Goal: Task Accomplishment & Management: Complete application form

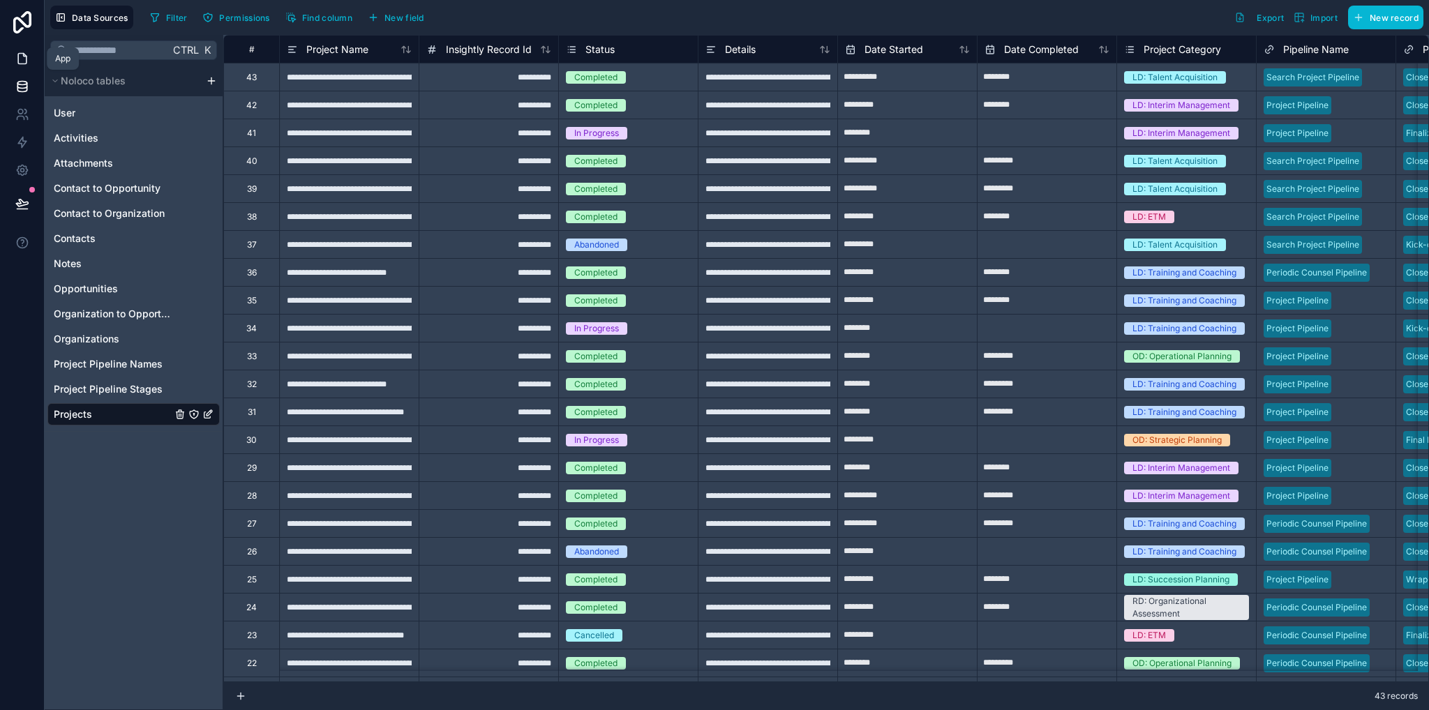
click at [19, 58] on icon at bounding box center [22, 59] width 14 height 14
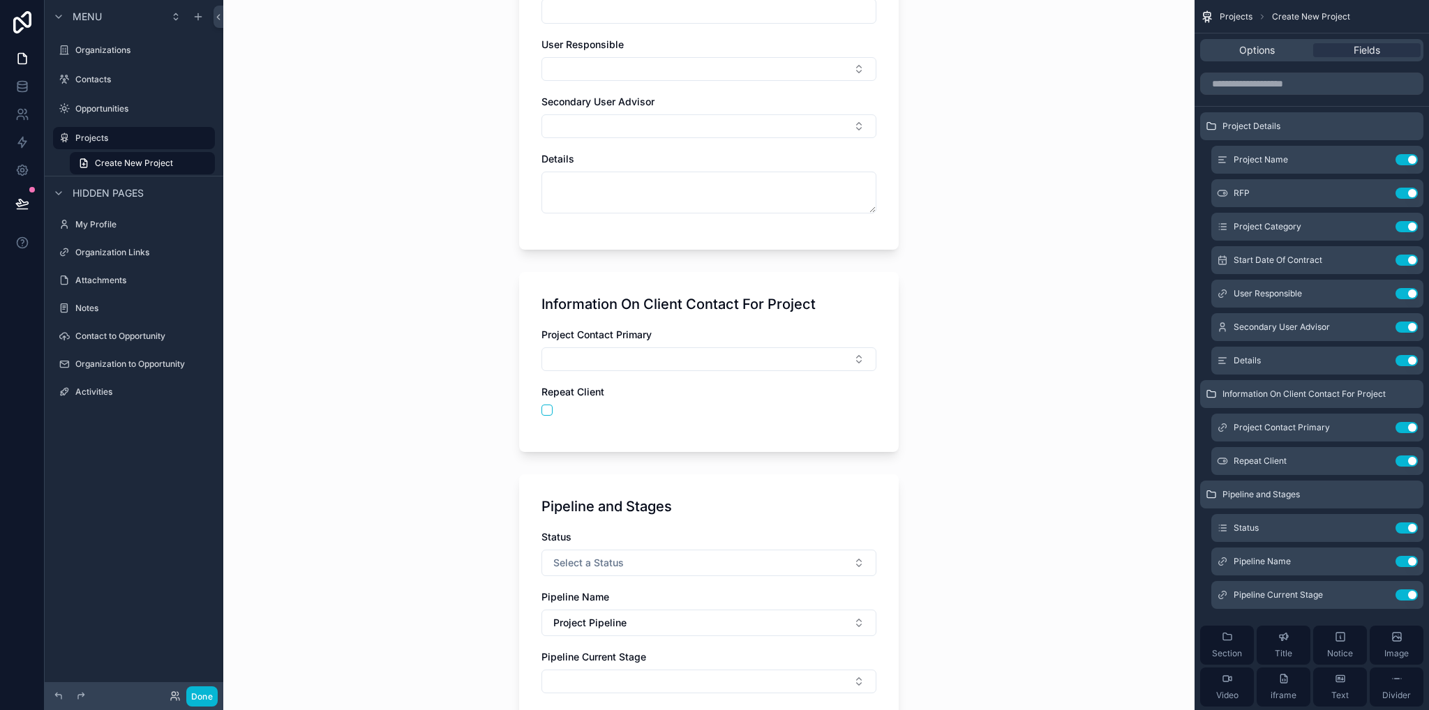
scroll to position [503, 0]
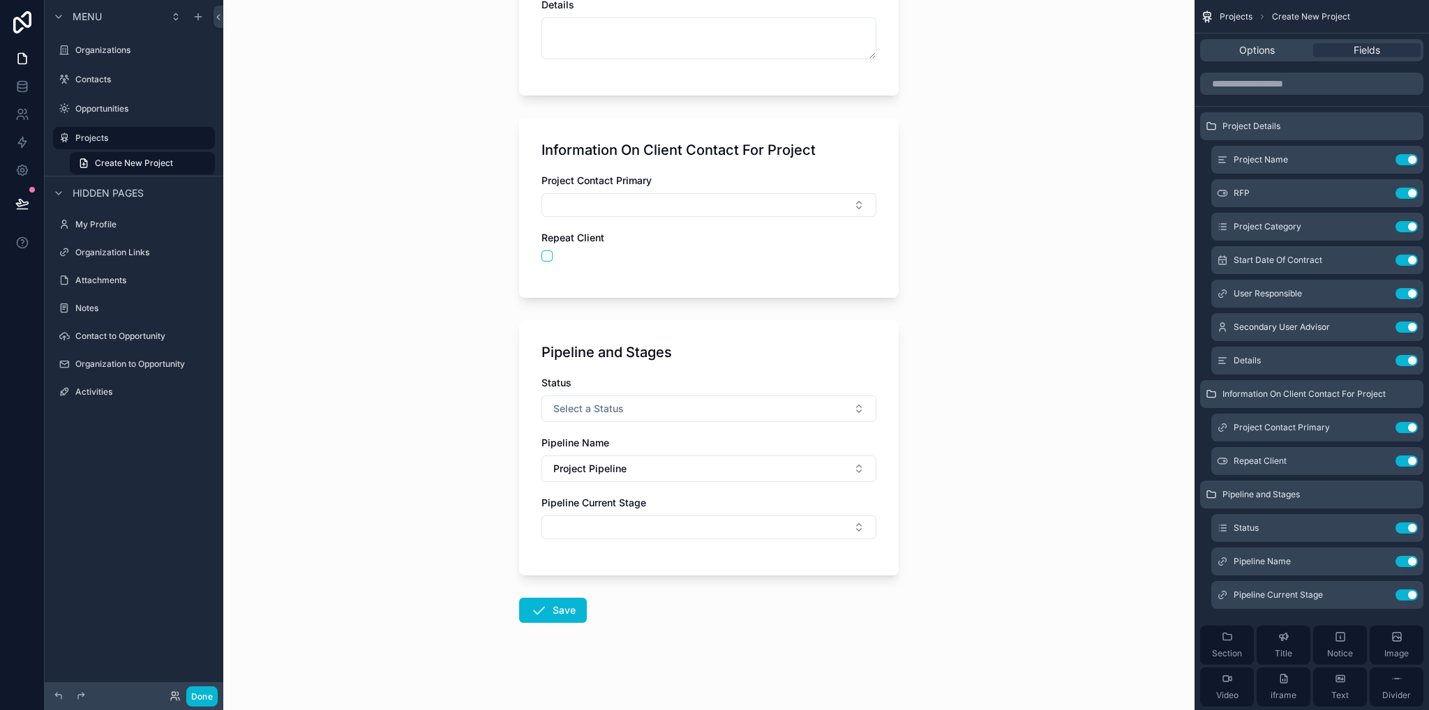
click at [775, 357] on div "Pipeline and Stages" at bounding box center [708, 353] width 335 height 20
click at [1381, 562] on icon "scrollable content" at bounding box center [1378, 561] width 11 height 11
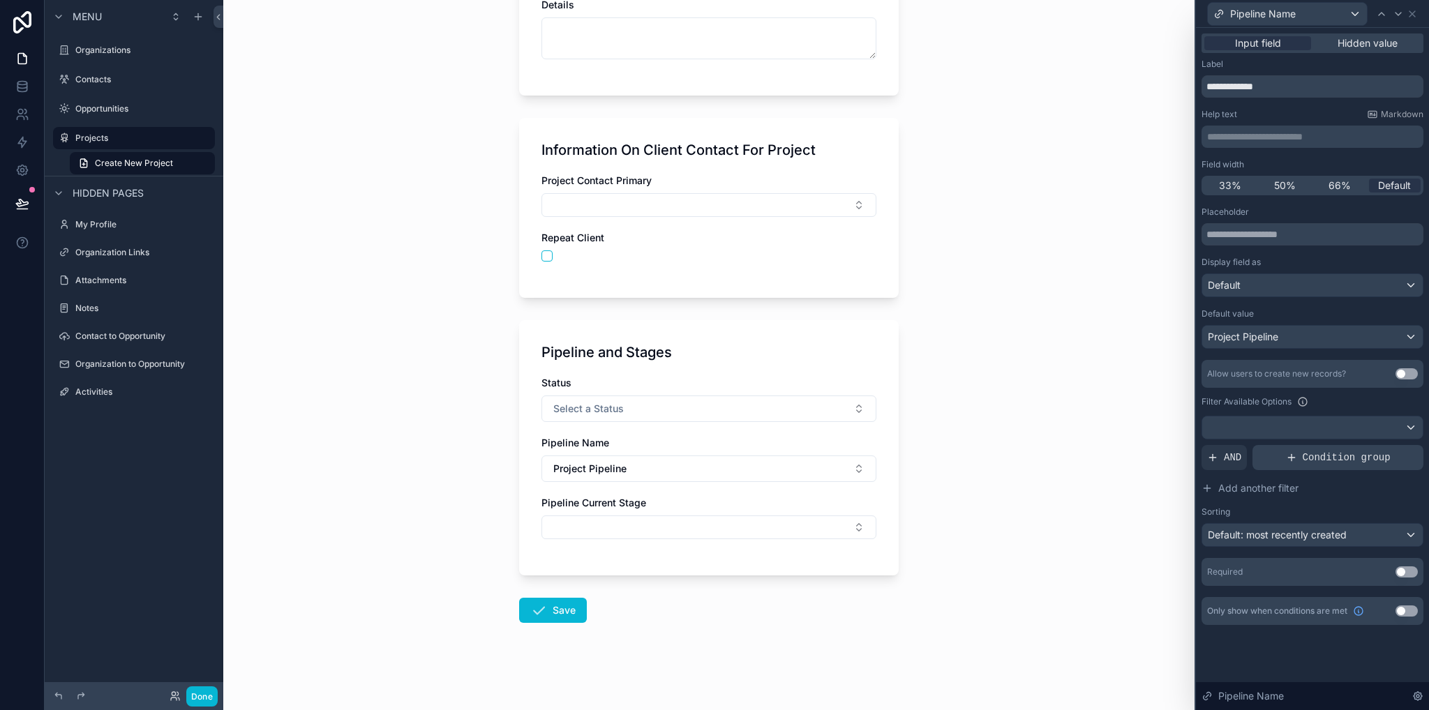
scroll to position [279, 0]
click at [1406, 576] on button "Use setting" at bounding box center [1406, 572] width 22 height 11
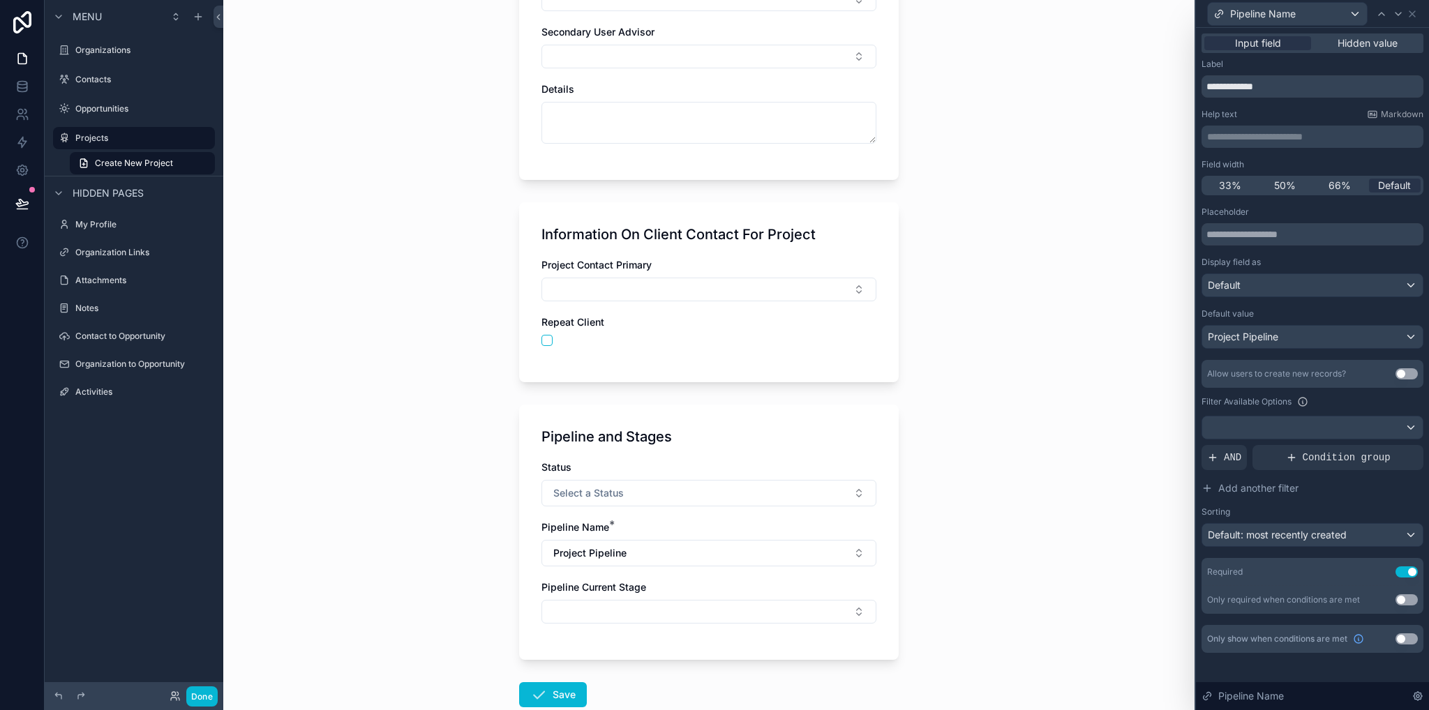
scroll to position [503, 0]
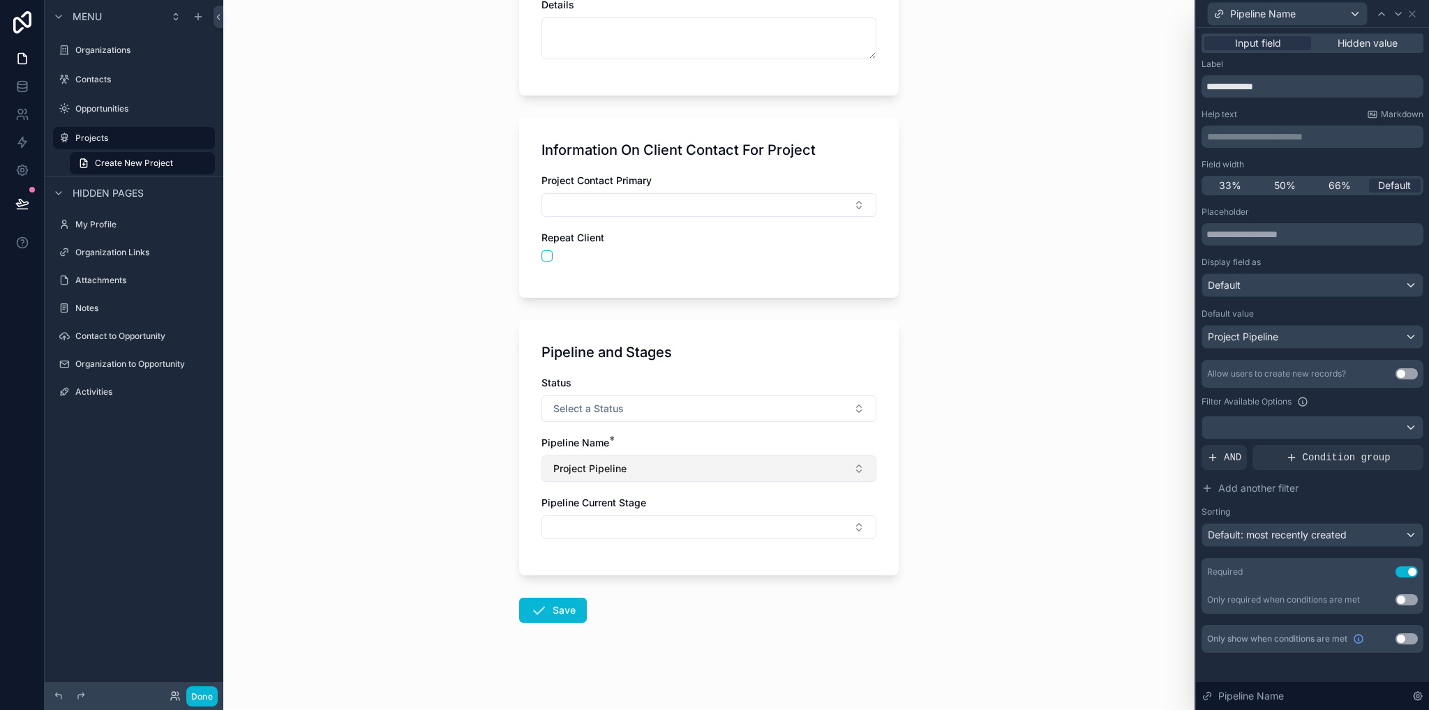
click at [687, 465] on button "Project Pipeline" at bounding box center [708, 469] width 335 height 27
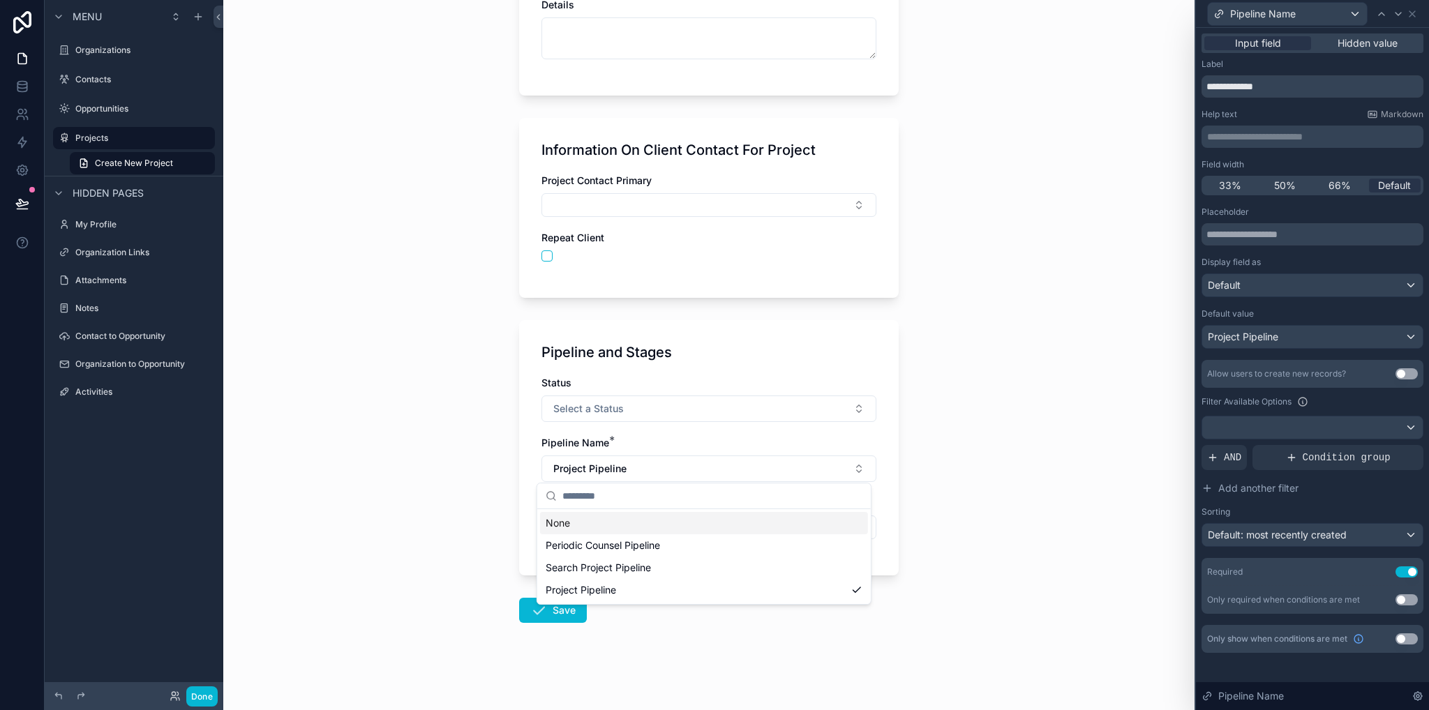
click at [572, 525] on div "None" at bounding box center [704, 523] width 328 height 22
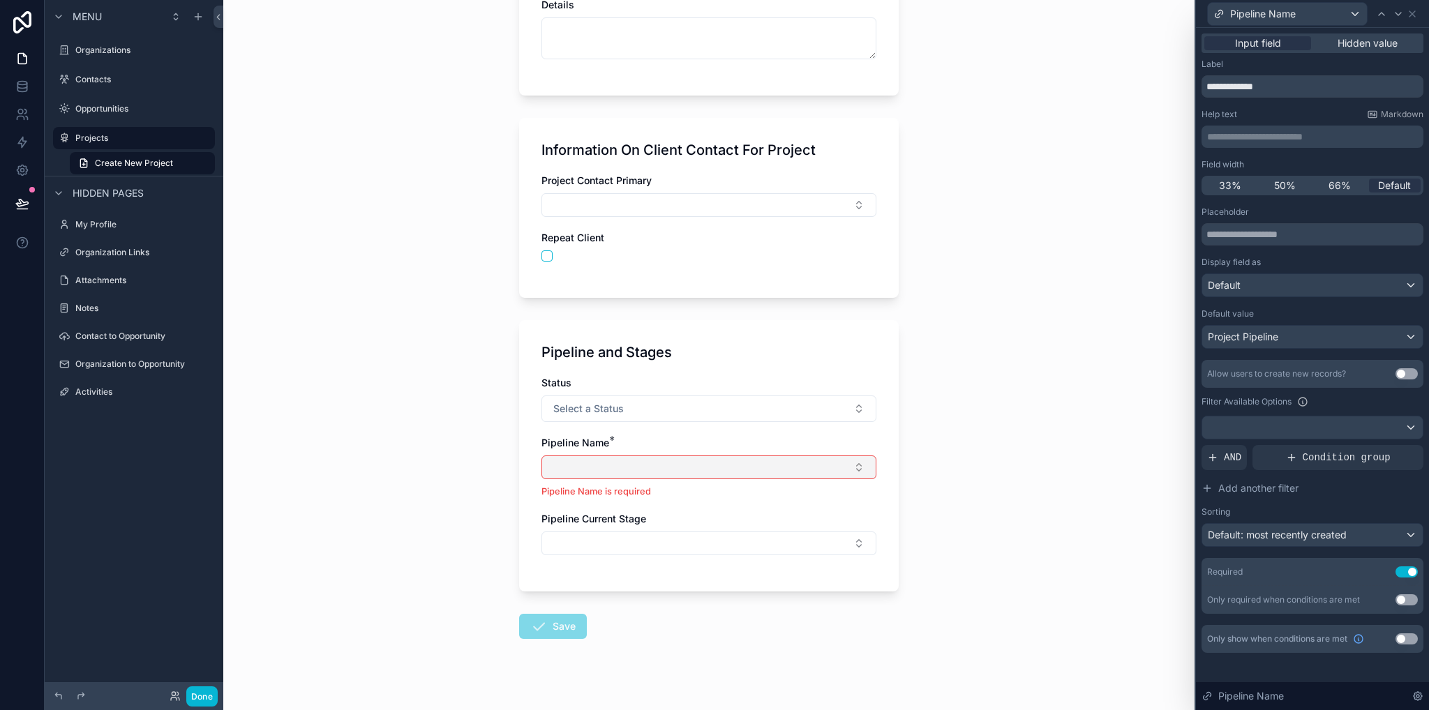
click at [612, 463] on button "Select Button" at bounding box center [708, 468] width 335 height 24
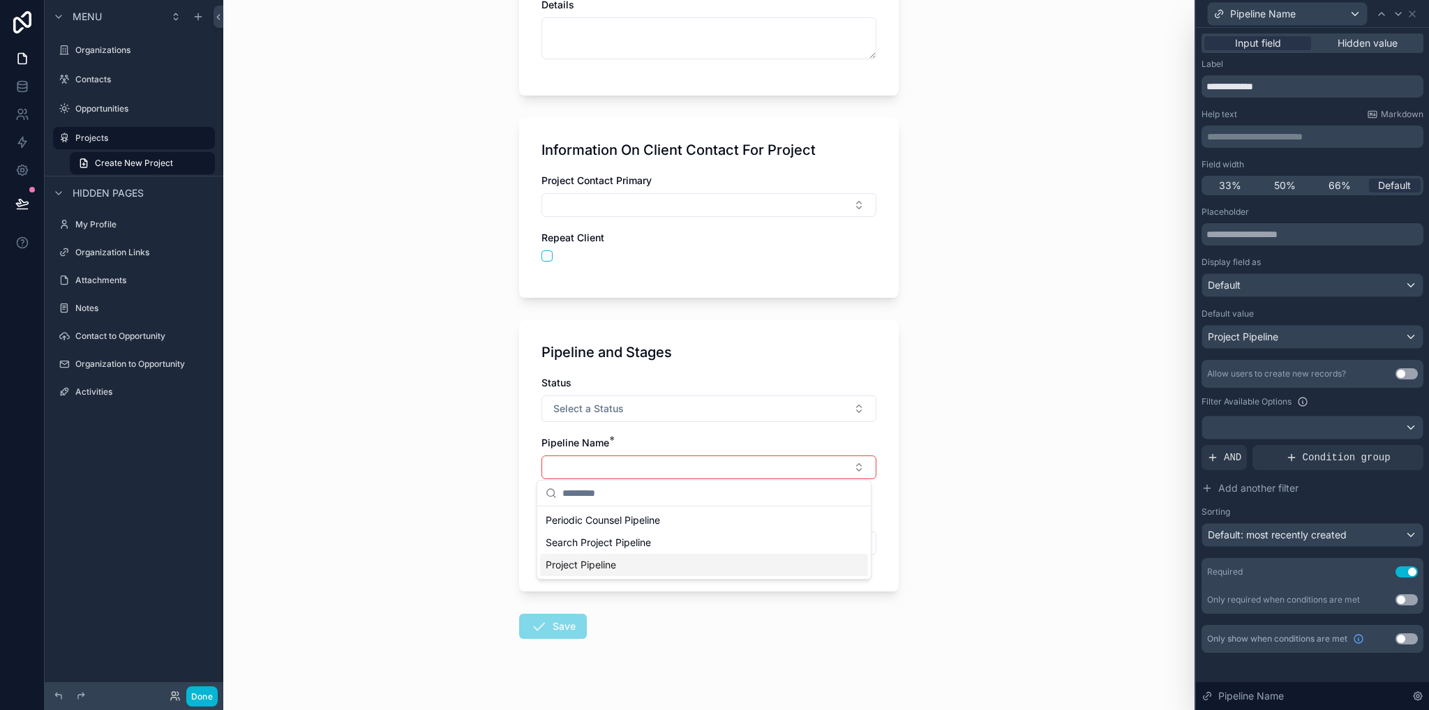
click at [709, 640] on form "Project Details Project Name RFP Project Category Select a Project Category Sta…" at bounding box center [709, 155] width 380 height 1148
click at [591, 545] on button "Select Button" at bounding box center [708, 544] width 335 height 24
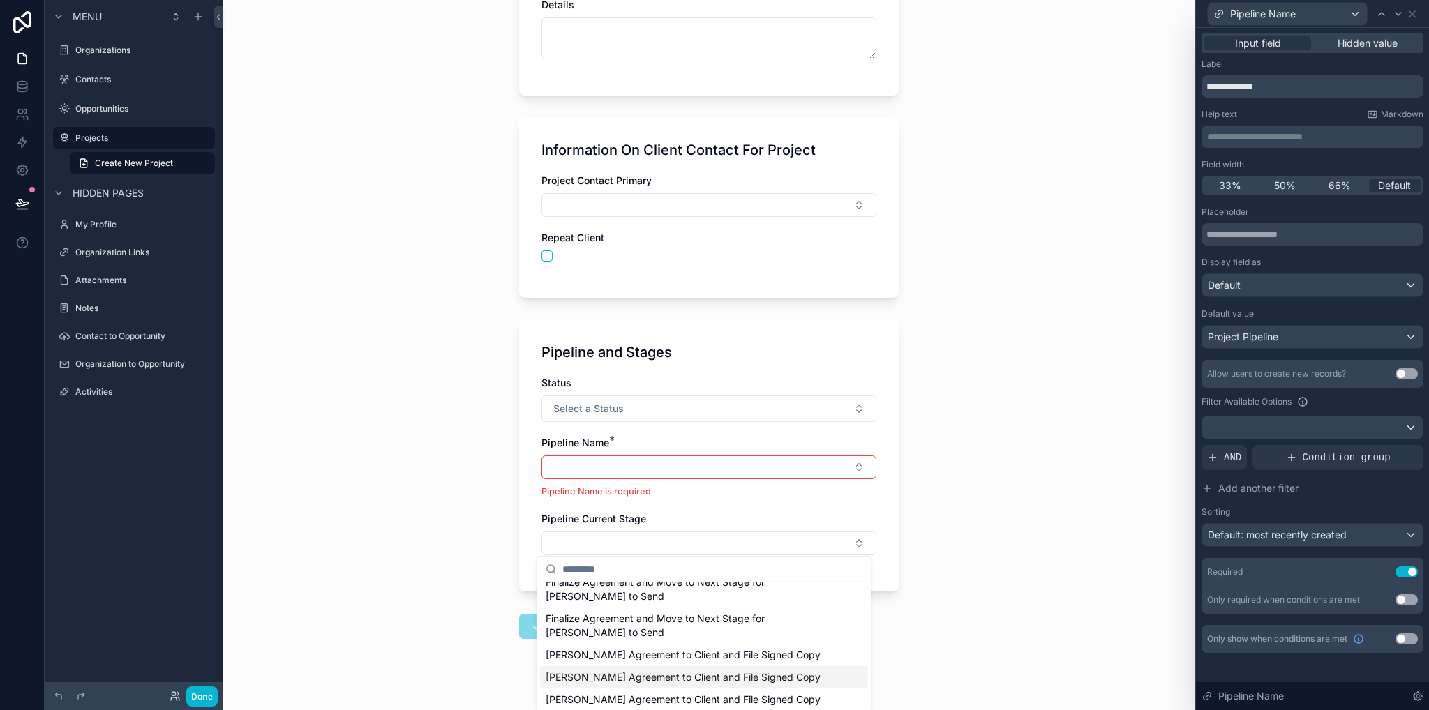
scroll to position [0, 0]
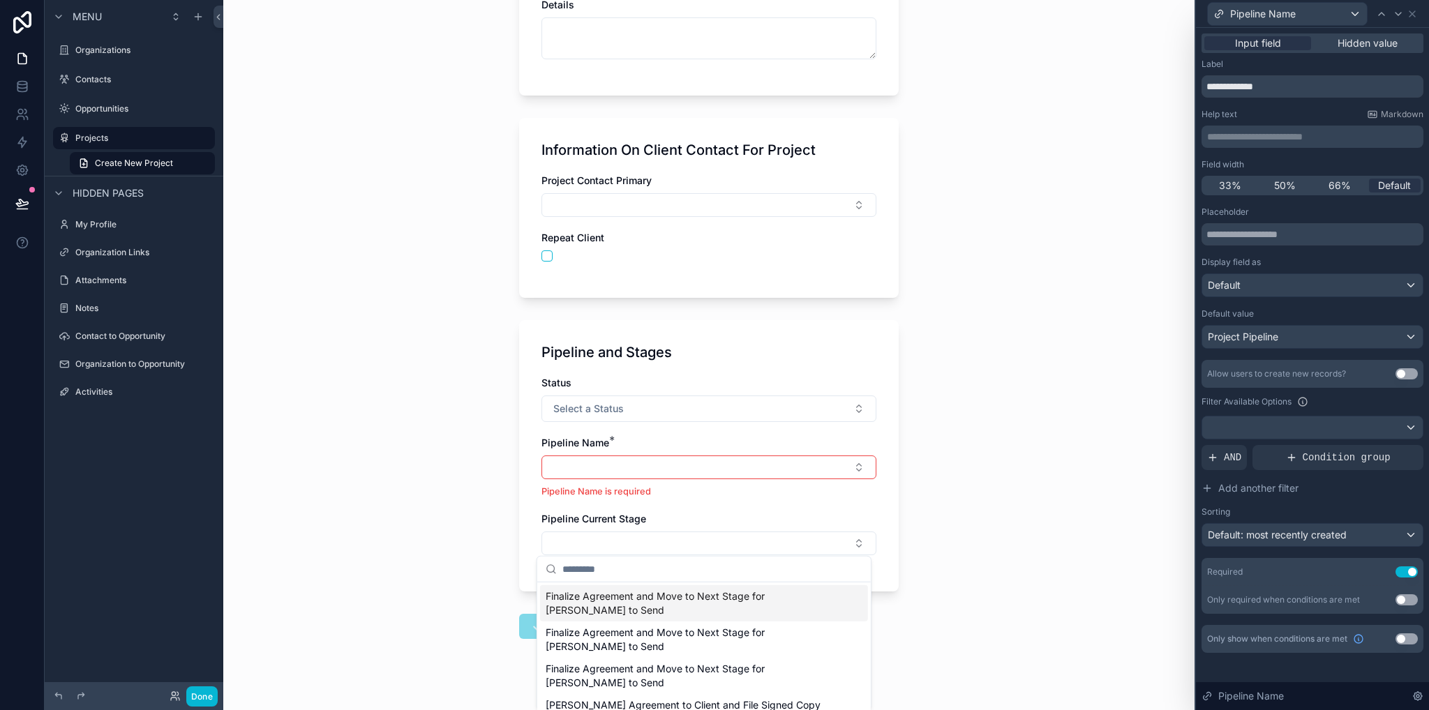
click at [1012, 498] on div "Projects Create New Project Create New Project Project Details Project Name RFP…" at bounding box center [708, 355] width 971 height 710
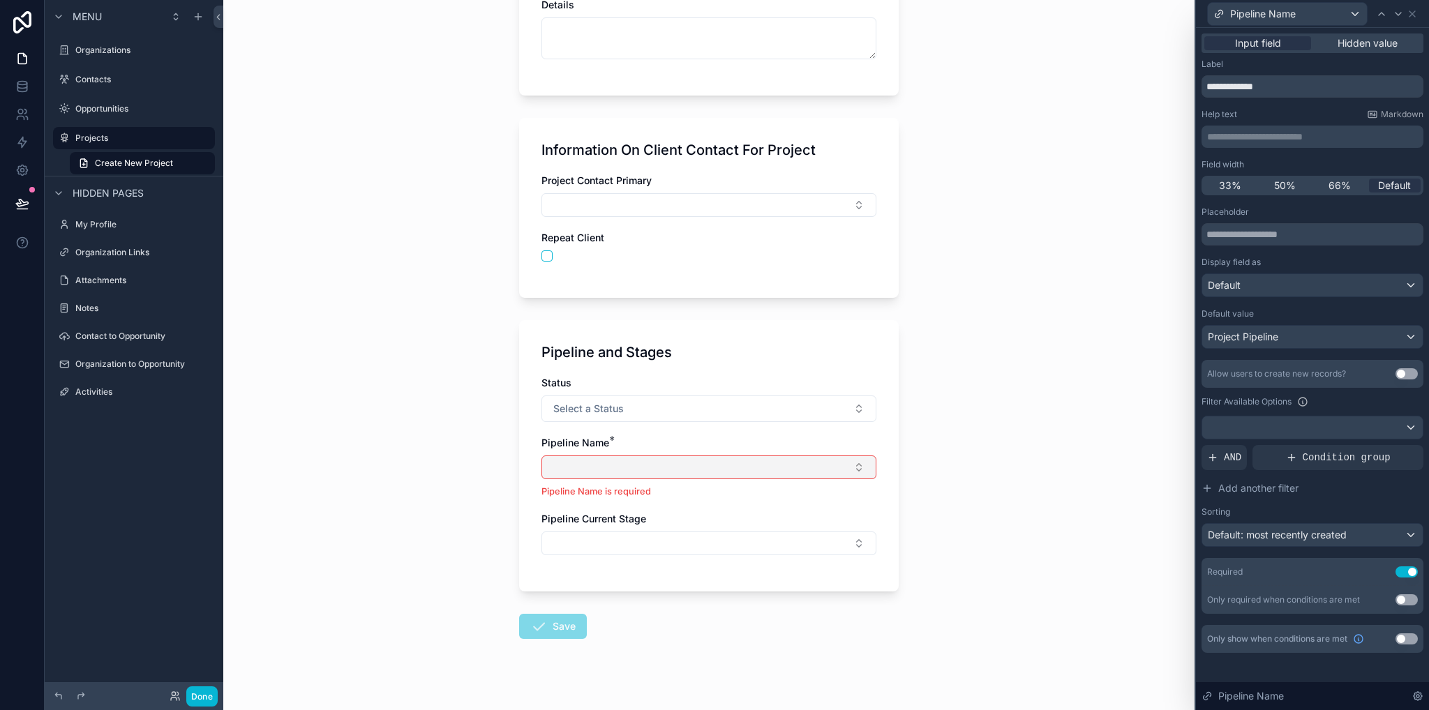
click at [657, 470] on button "Select Button" at bounding box center [708, 468] width 335 height 24
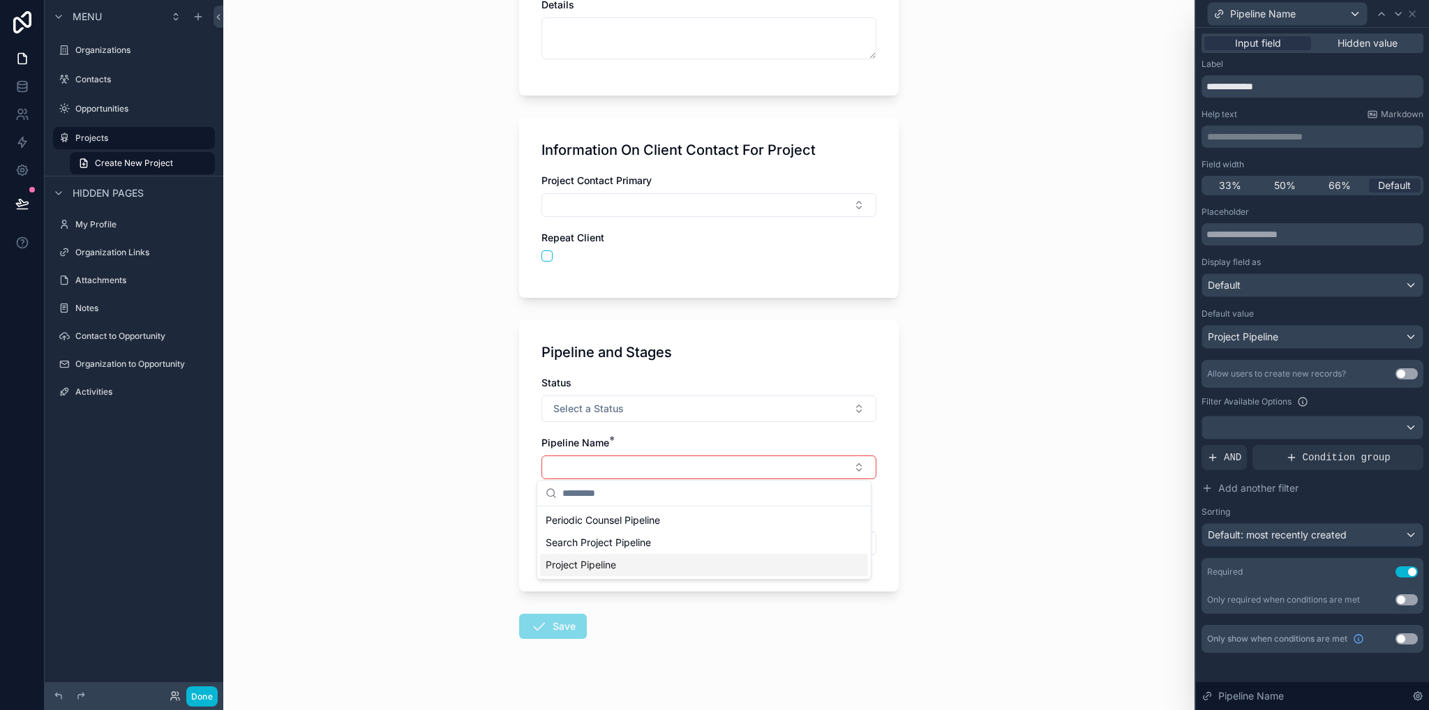
click at [606, 562] on span "Project Pipeline" at bounding box center [581, 565] width 70 height 14
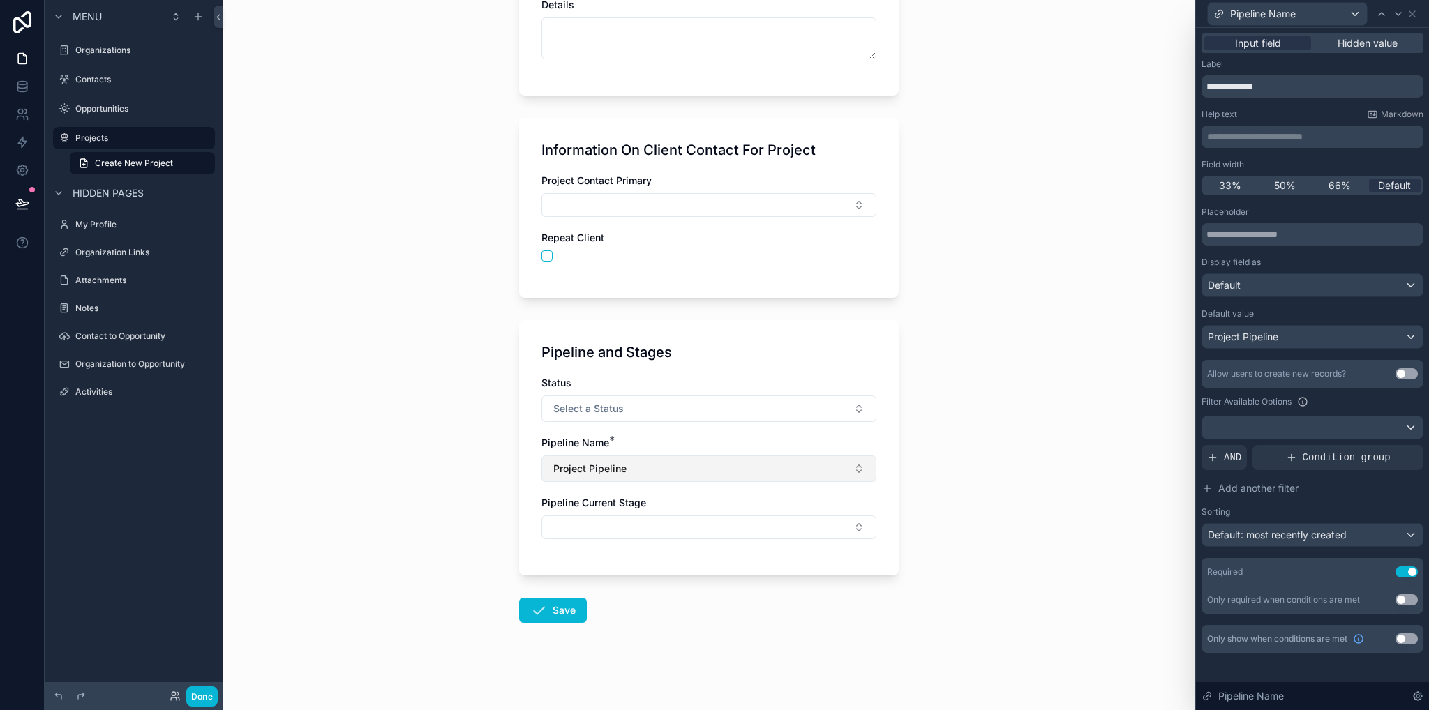
click at [733, 477] on button "Project Pipeline" at bounding box center [708, 469] width 335 height 27
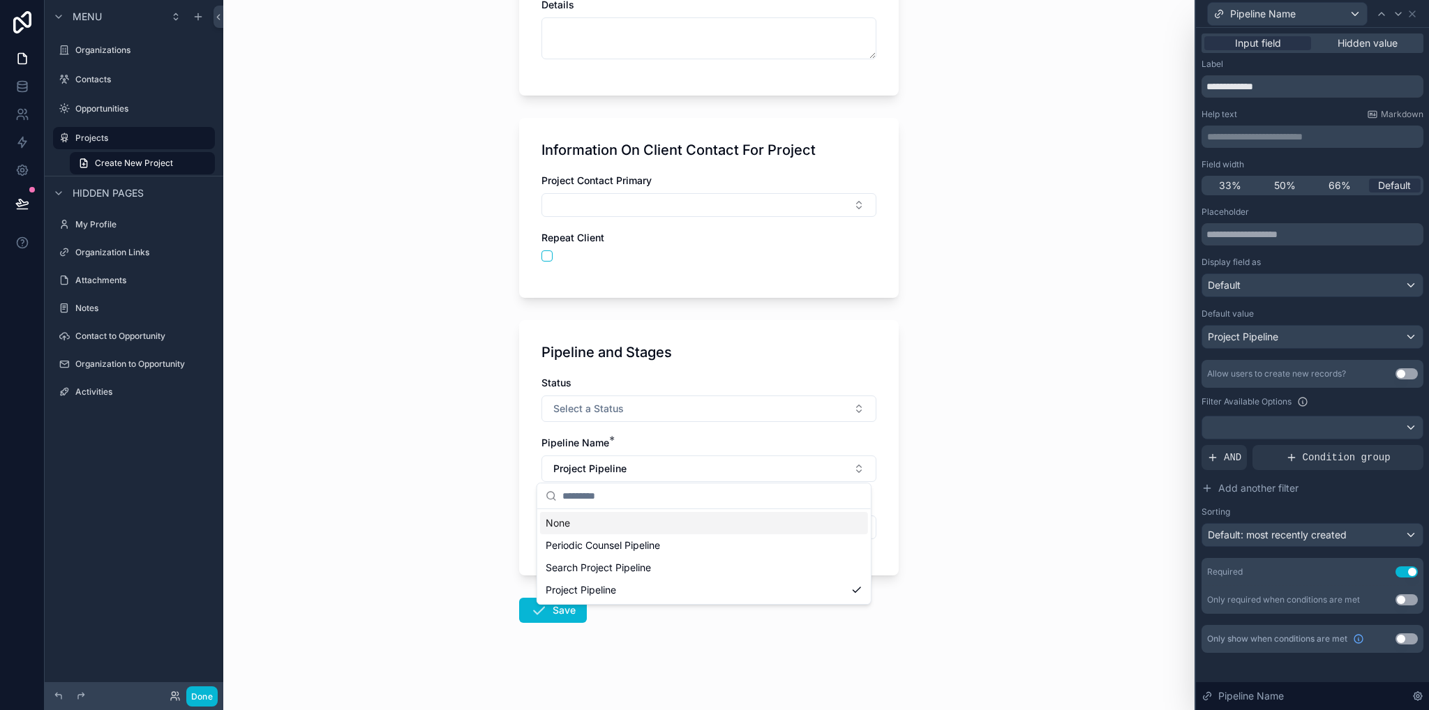
click at [990, 470] on div "Projects Create New Project Create New Project Project Details Project Name RFP…" at bounding box center [708, 355] width 971 height 710
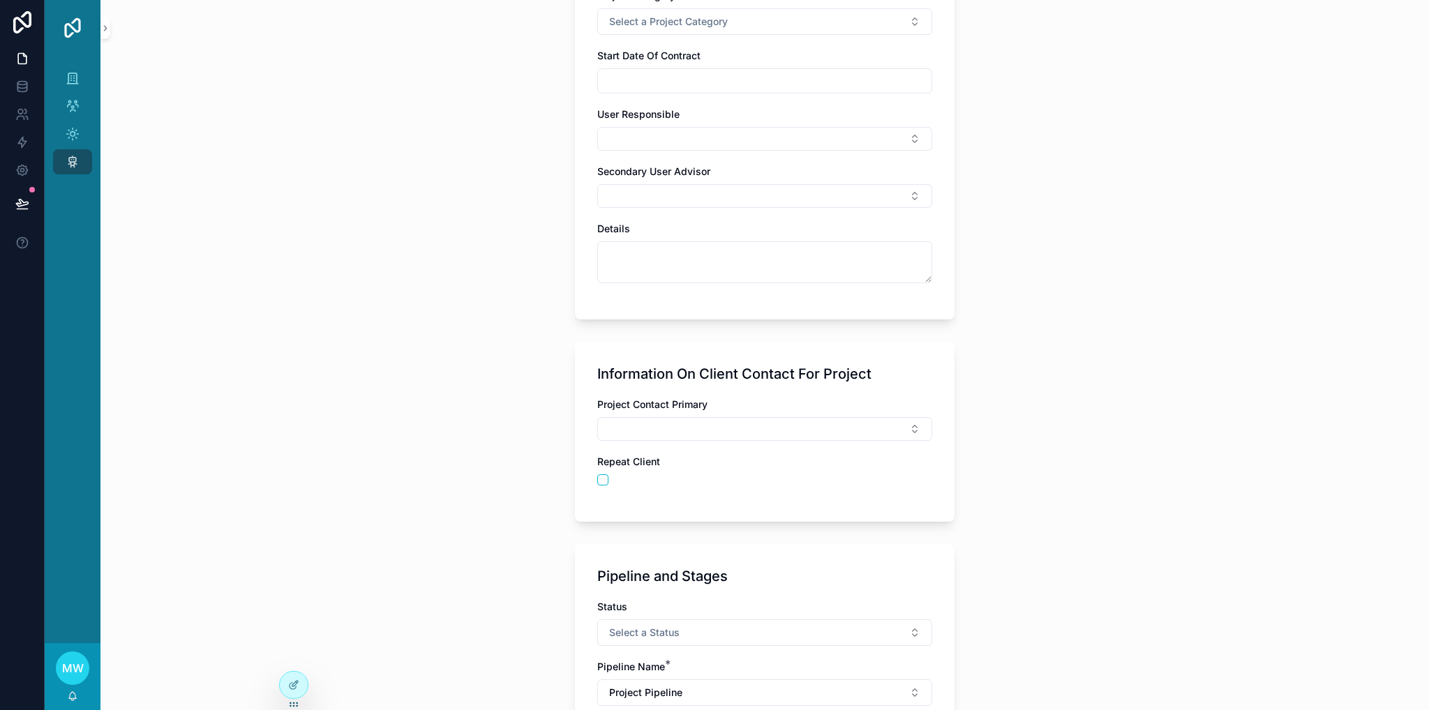
scroll to position [503, 0]
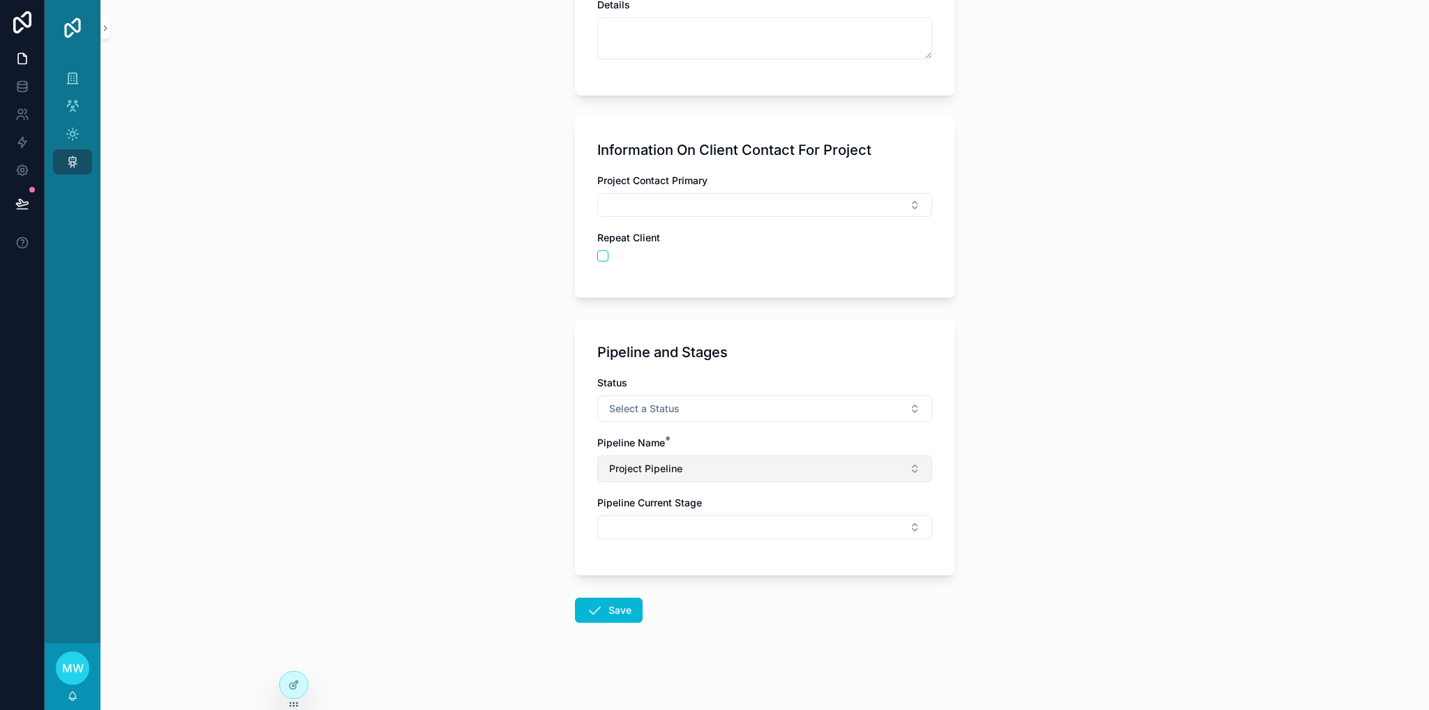
click at [735, 469] on button "Project Pipeline" at bounding box center [764, 469] width 335 height 27
click at [1022, 403] on div "Projects Create New Project Create New Project Project Details Project Name RFP…" at bounding box center [764, 355] width 1328 height 710
click at [282, 679] on div at bounding box center [294, 685] width 28 height 27
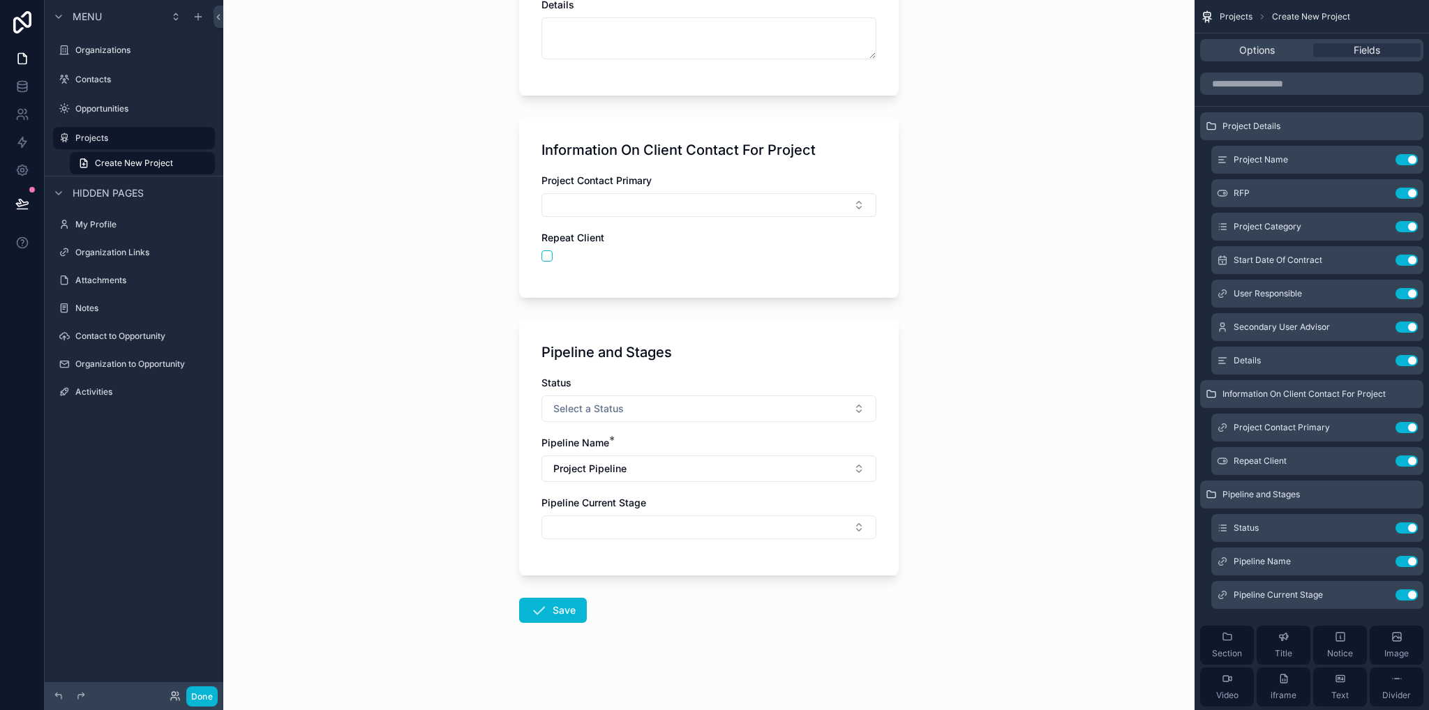
scroll to position [0, 0]
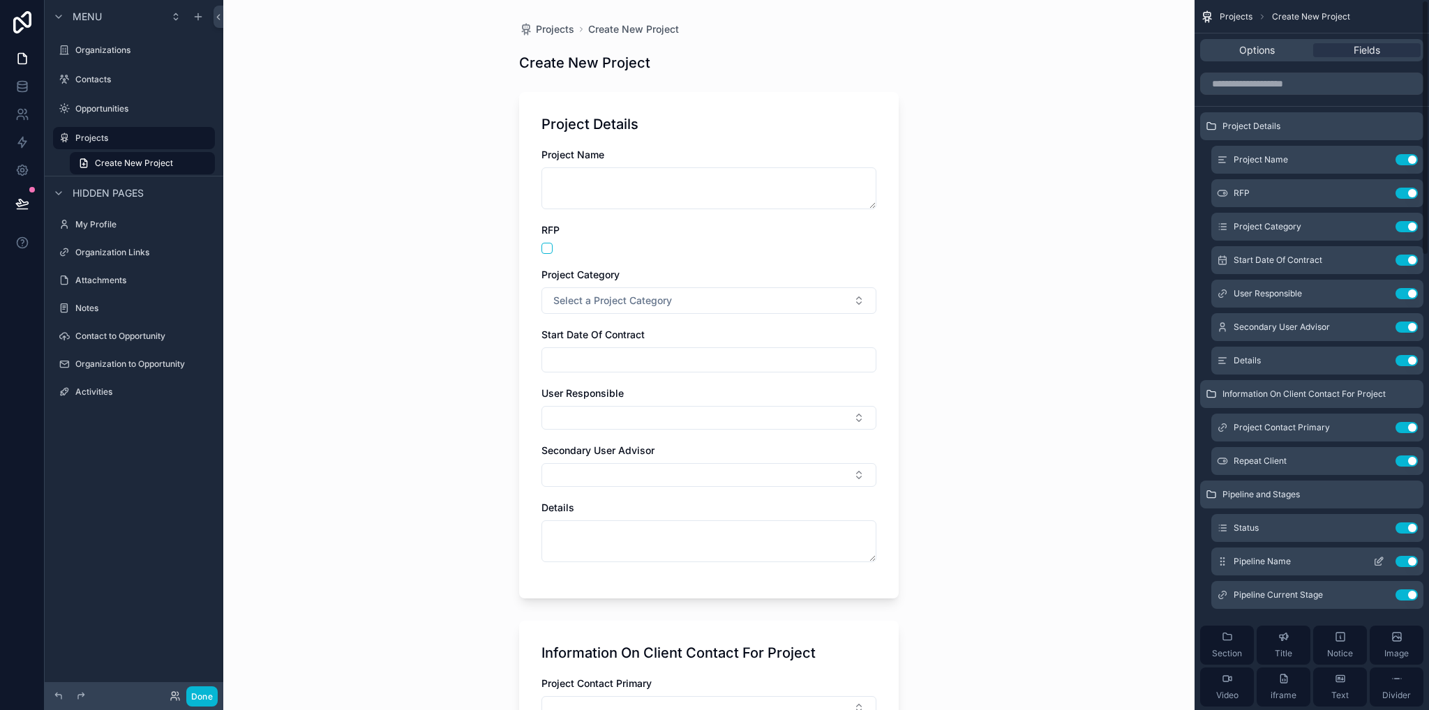
click at [1377, 557] on icon "scrollable content" at bounding box center [1378, 561] width 11 height 11
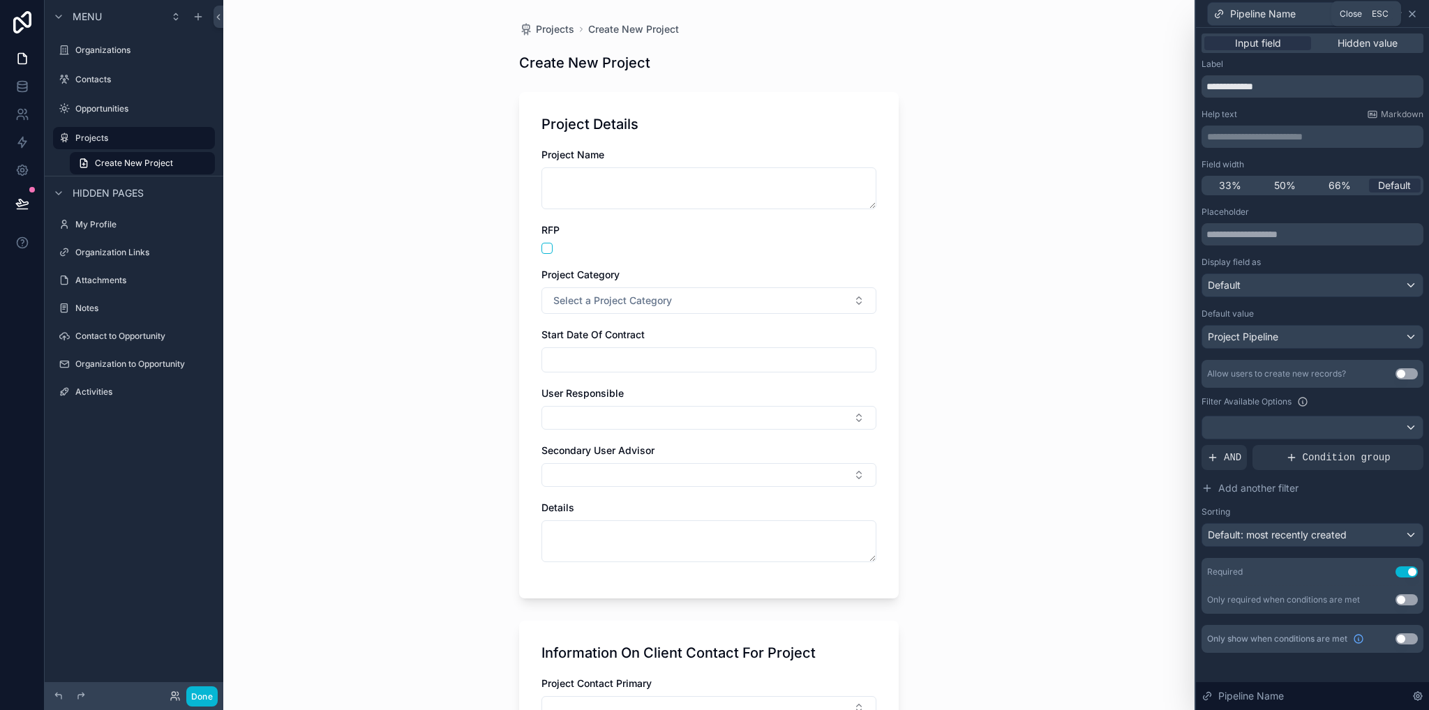
click at [1412, 12] on icon at bounding box center [1412, 13] width 11 height 11
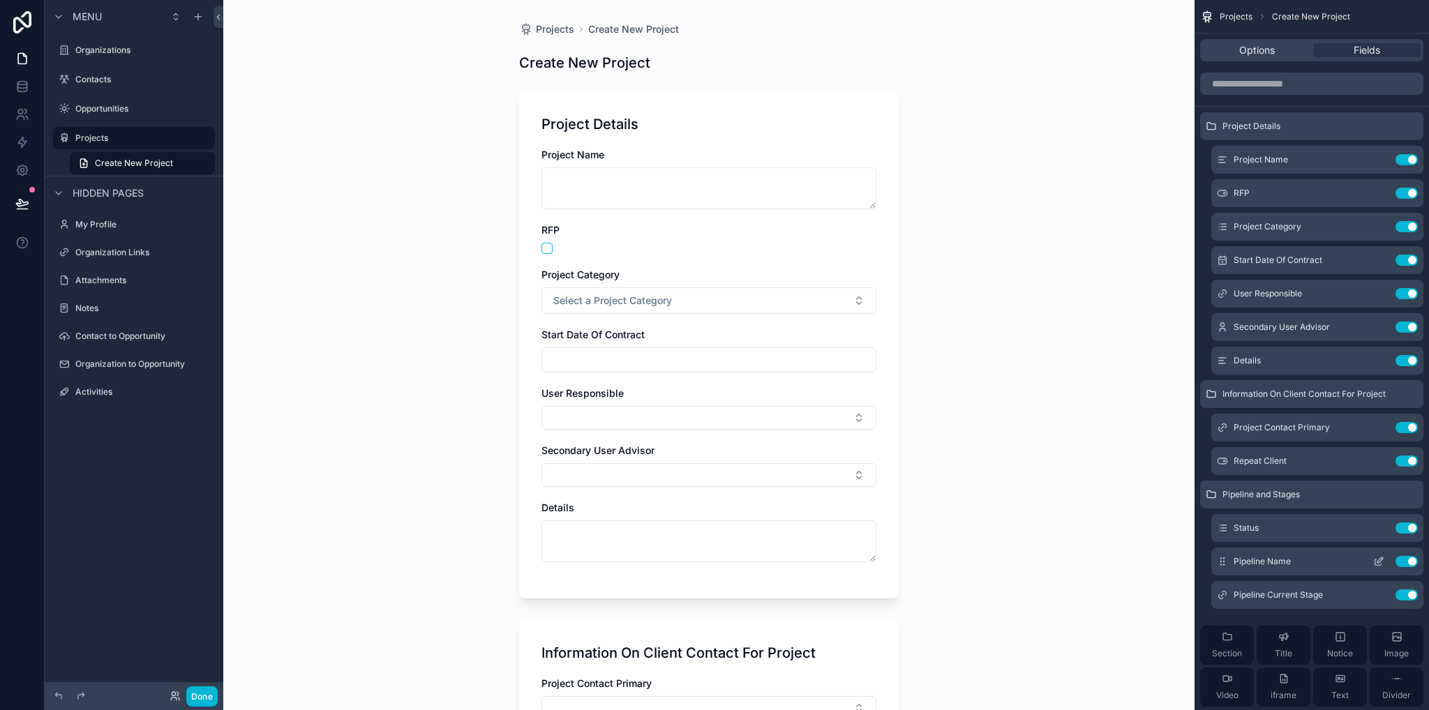
click at [1378, 564] on icon "scrollable content" at bounding box center [1378, 561] width 11 height 11
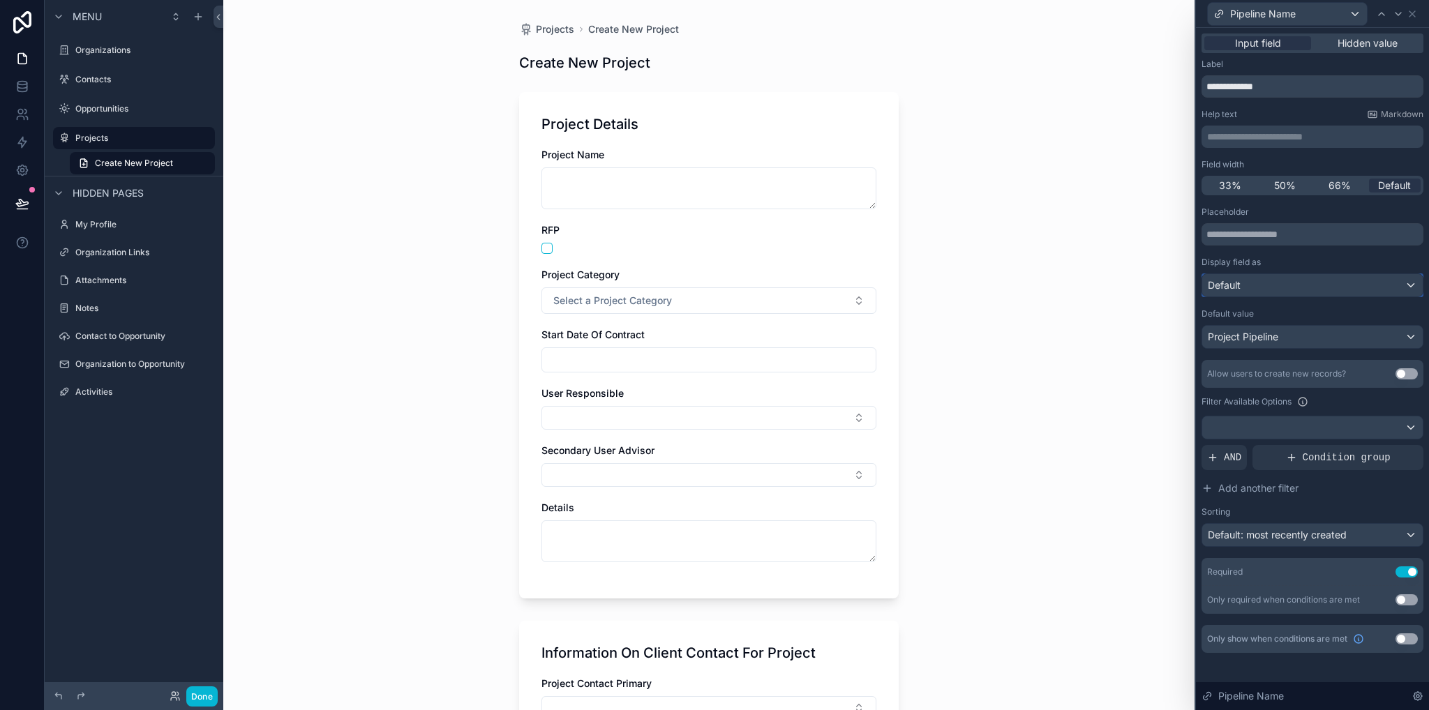
click at [1289, 285] on div "Default" at bounding box center [1312, 285] width 220 height 22
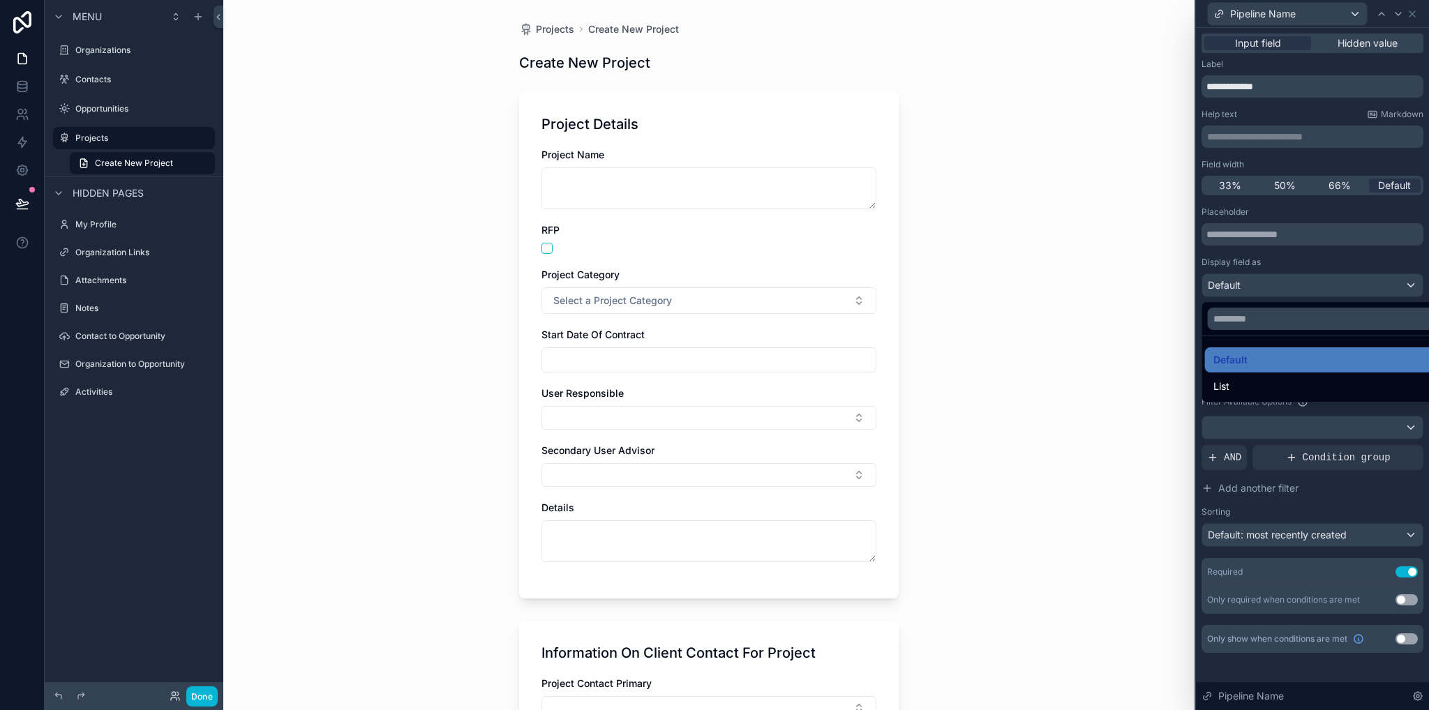
click at [1285, 263] on div at bounding box center [1312, 355] width 233 height 710
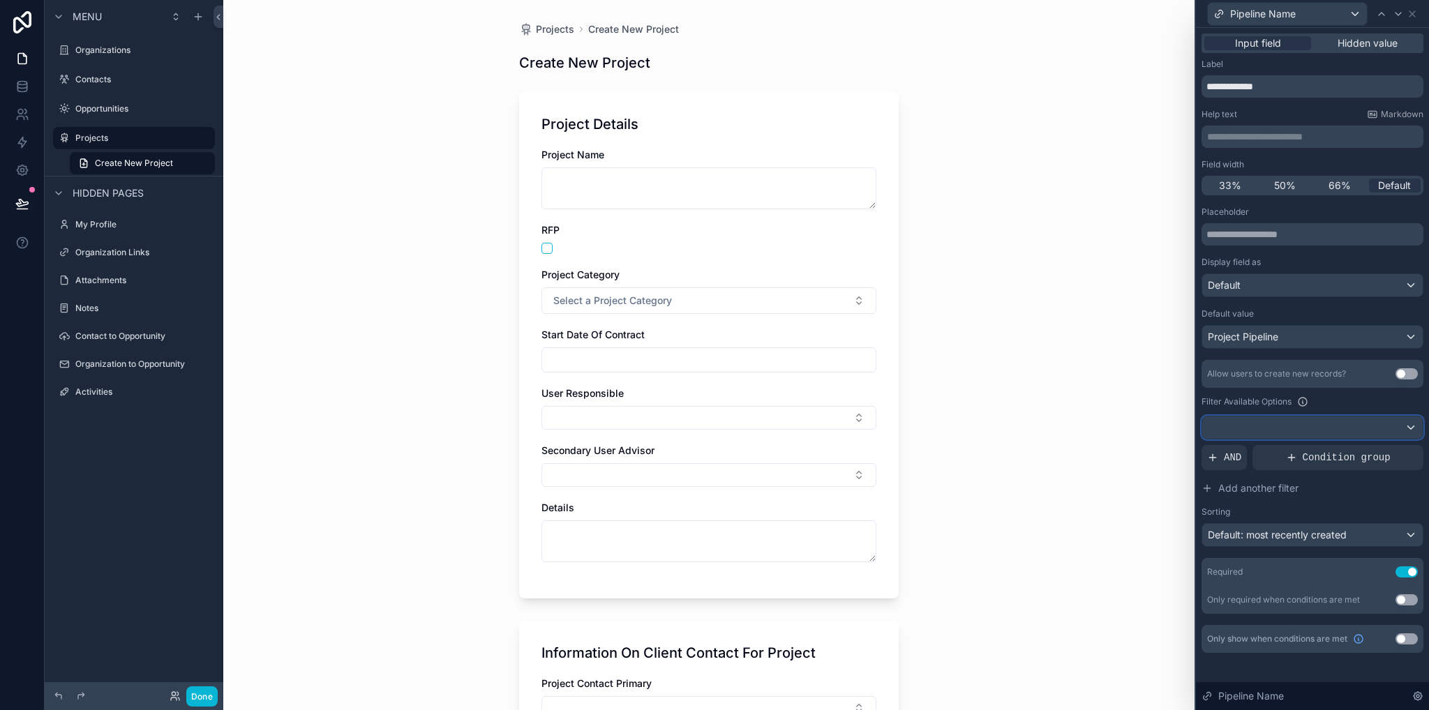
click at [1296, 430] on div at bounding box center [1312, 428] width 220 height 22
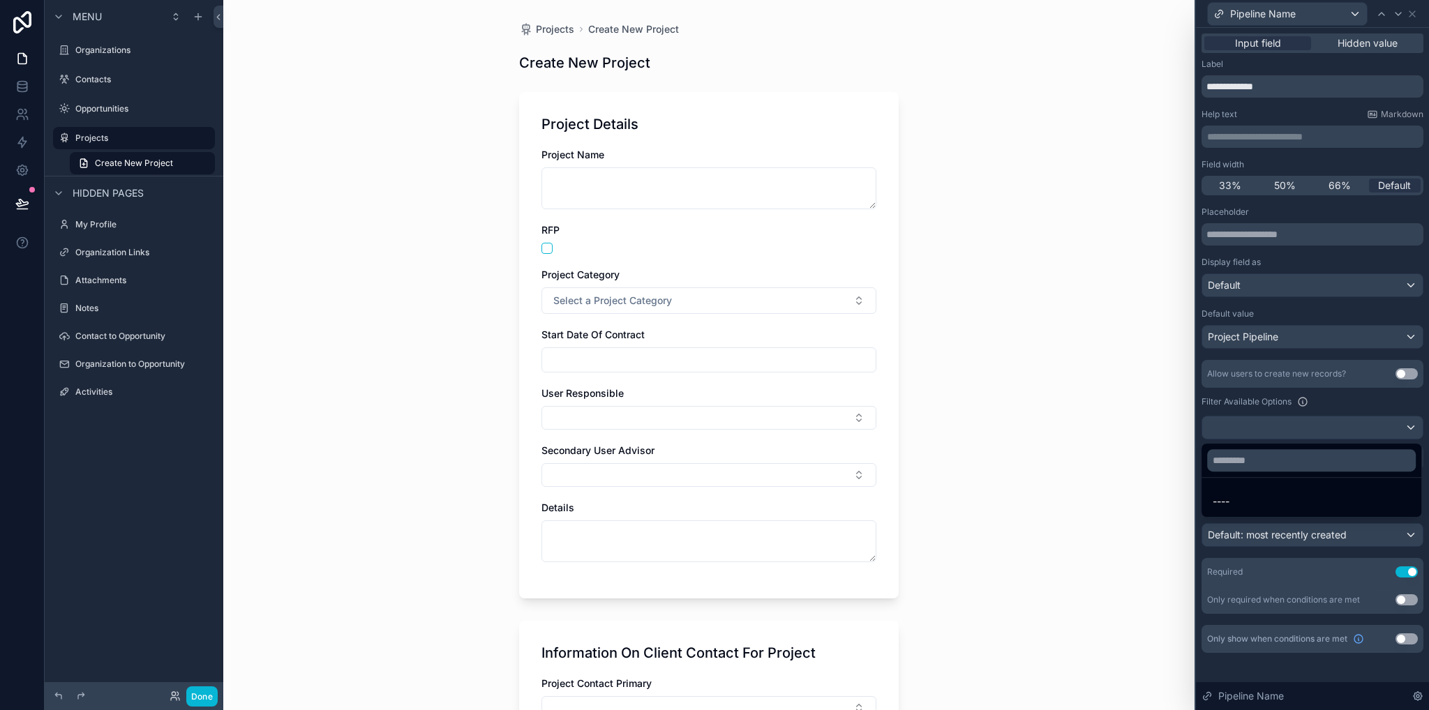
click at [1346, 403] on div at bounding box center [1312, 355] width 233 height 710
click at [1409, 572] on button "Use setting" at bounding box center [1406, 572] width 22 height 11
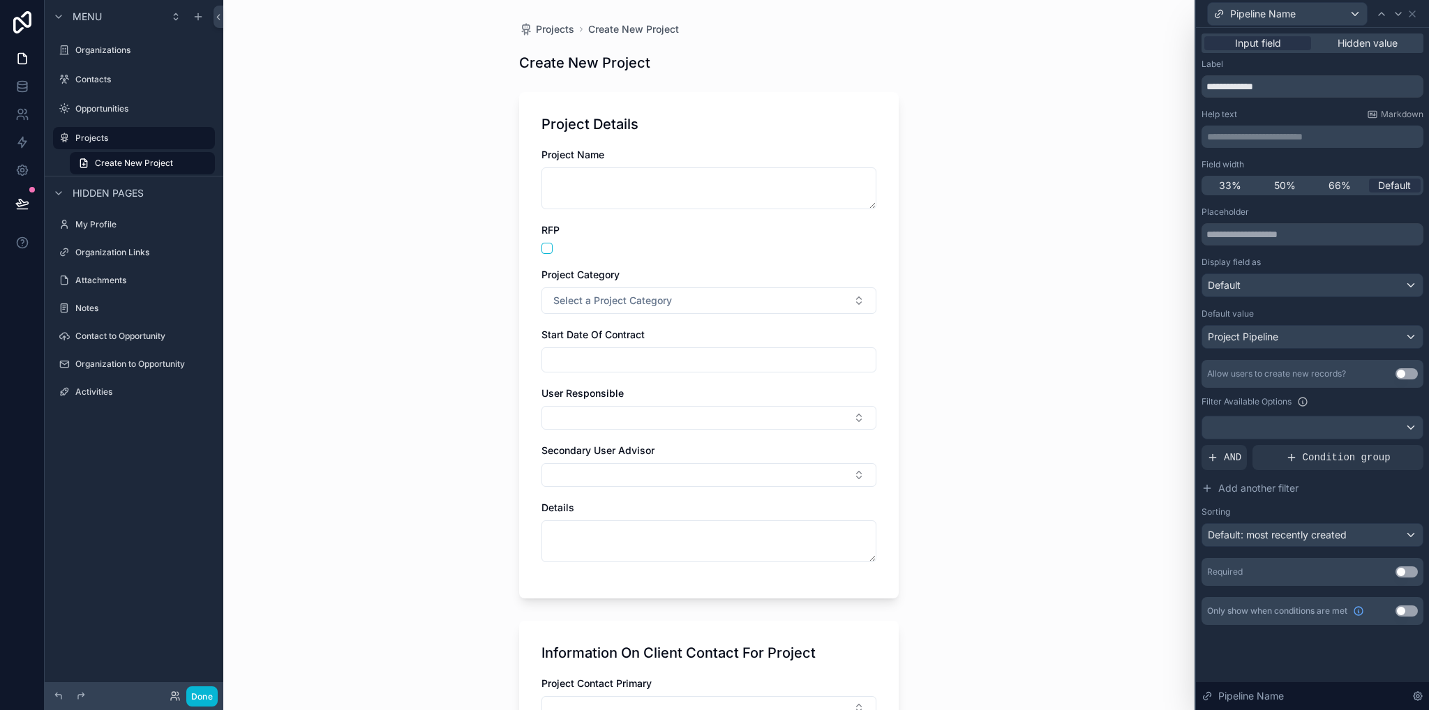
click at [1407, 574] on button "Use setting" at bounding box center [1406, 572] width 22 height 11
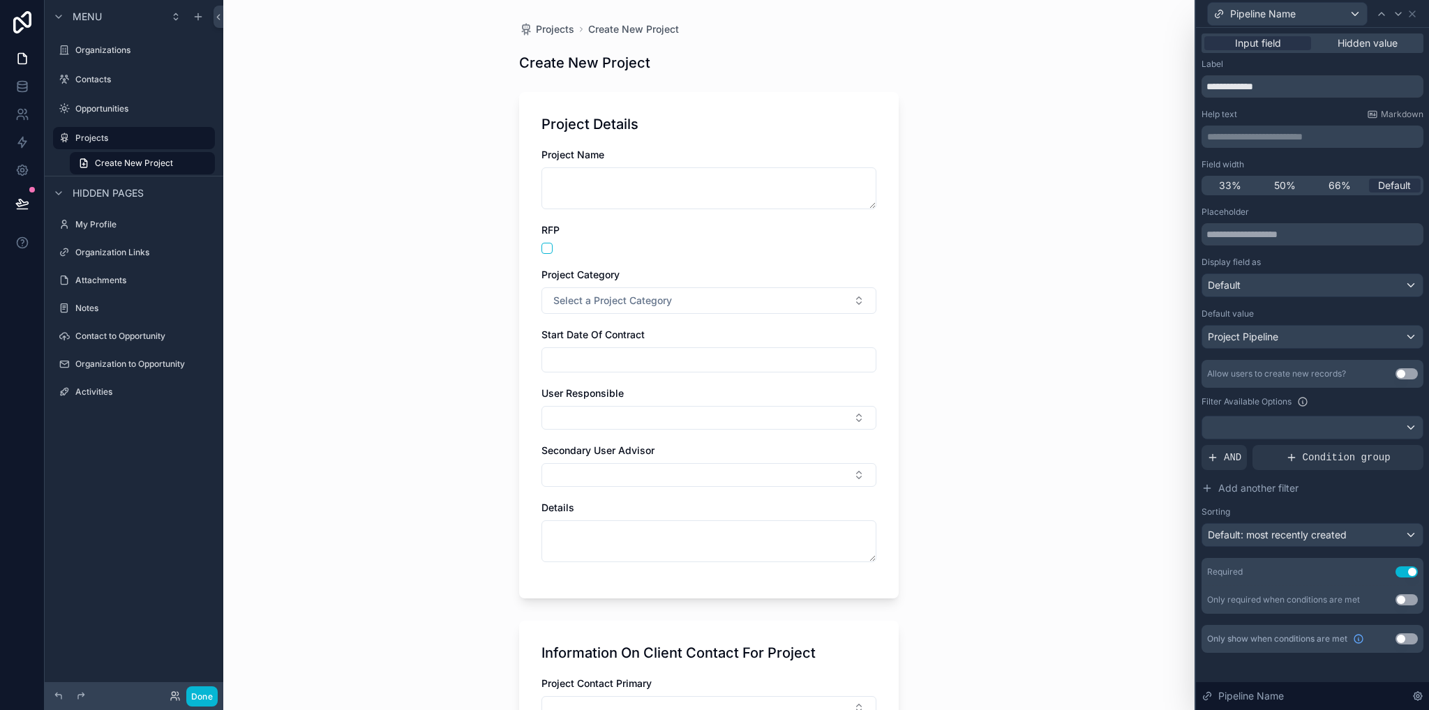
click at [1407, 574] on button "Use setting" at bounding box center [1406, 572] width 22 height 11
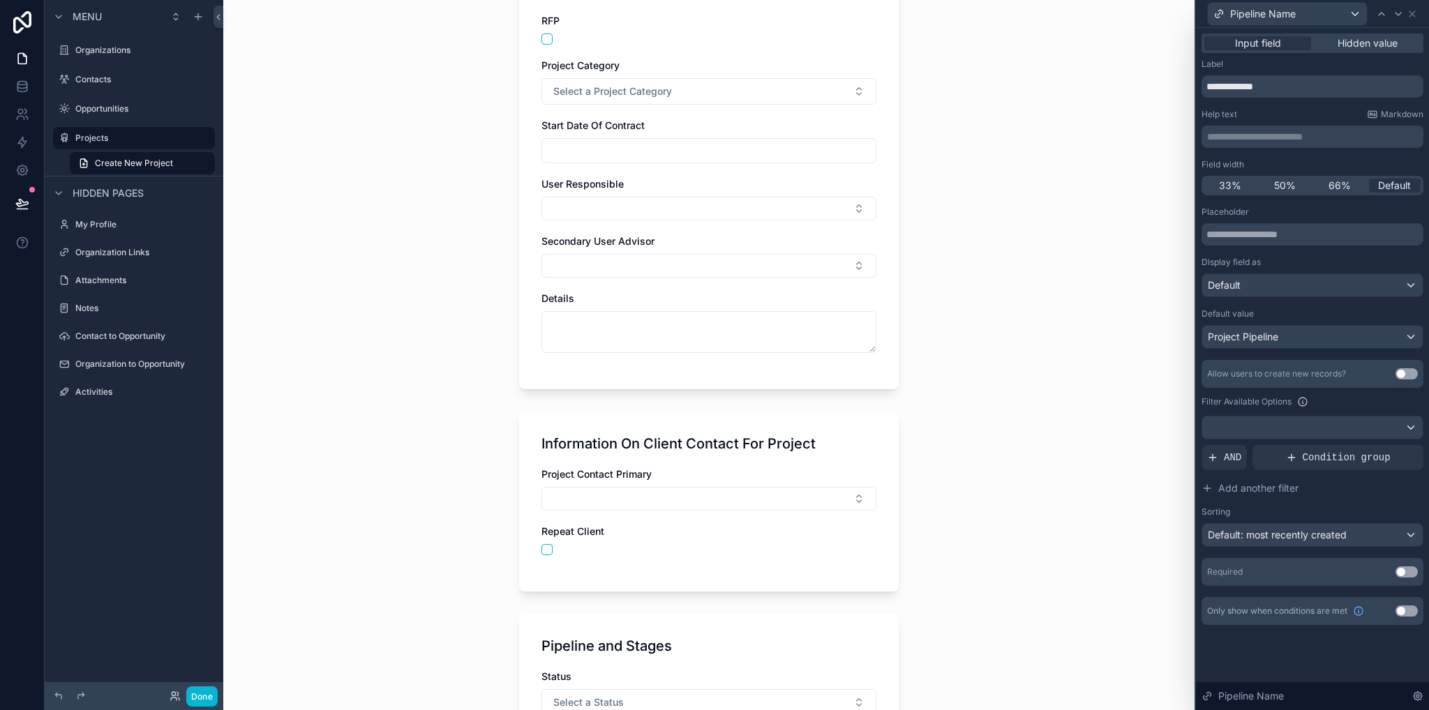
scroll to position [503, 0]
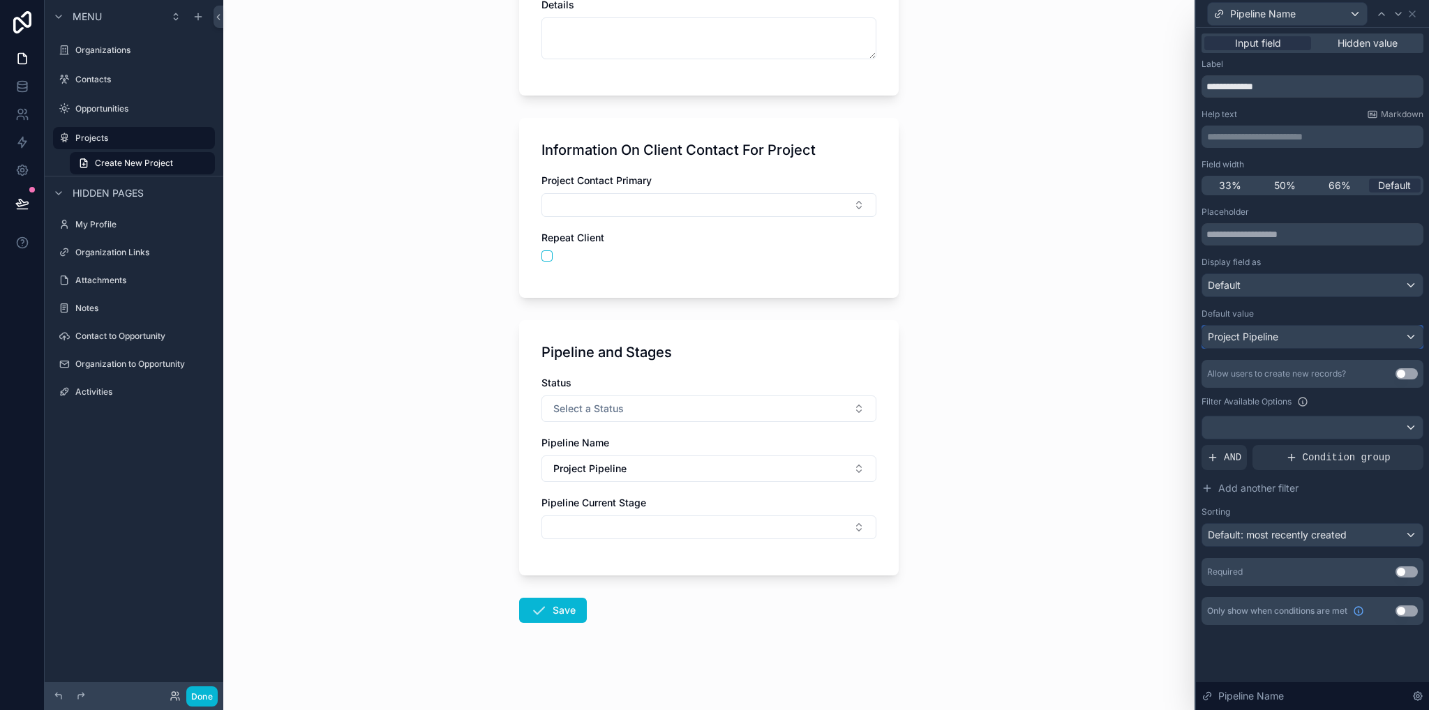
click at [1394, 336] on div "Project Pipeline" at bounding box center [1312, 337] width 220 height 22
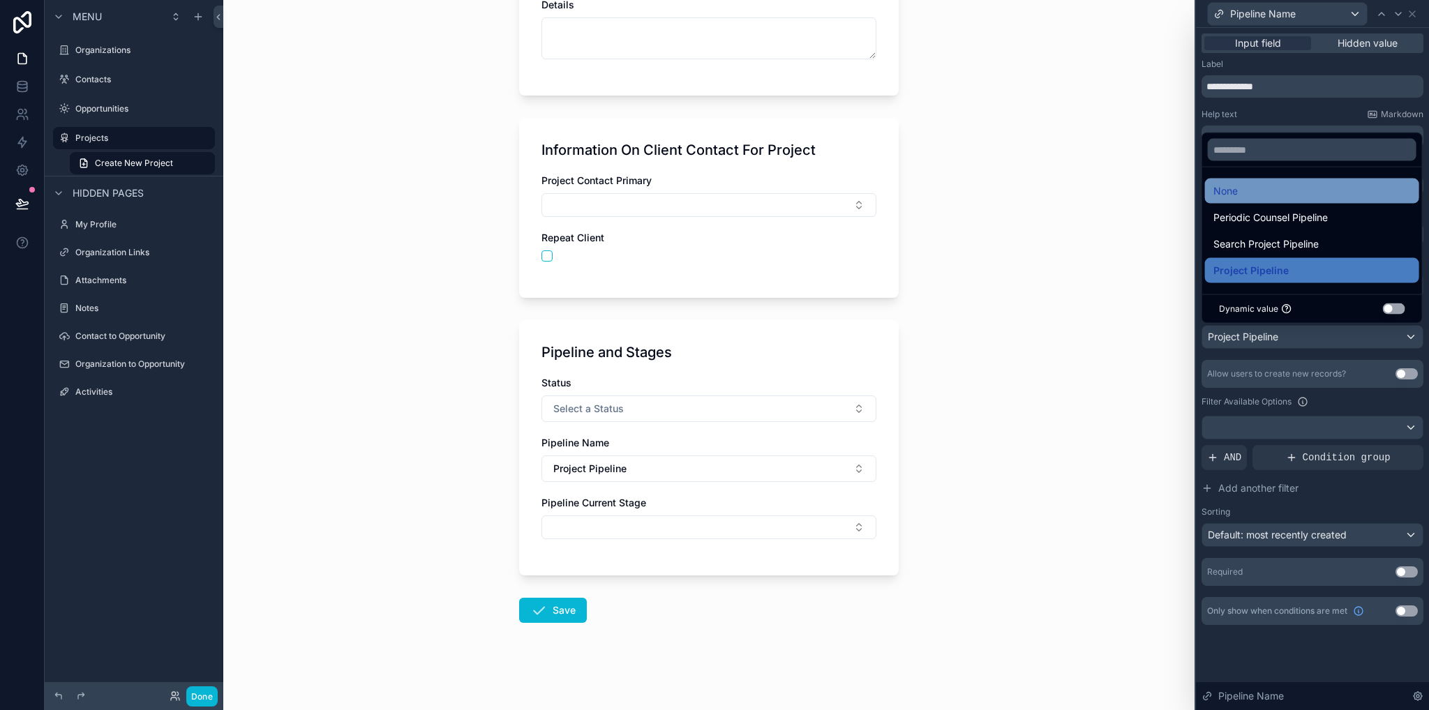
click at [1250, 187] on div "None" at bounding box center [1311, 191] width 197 height 17
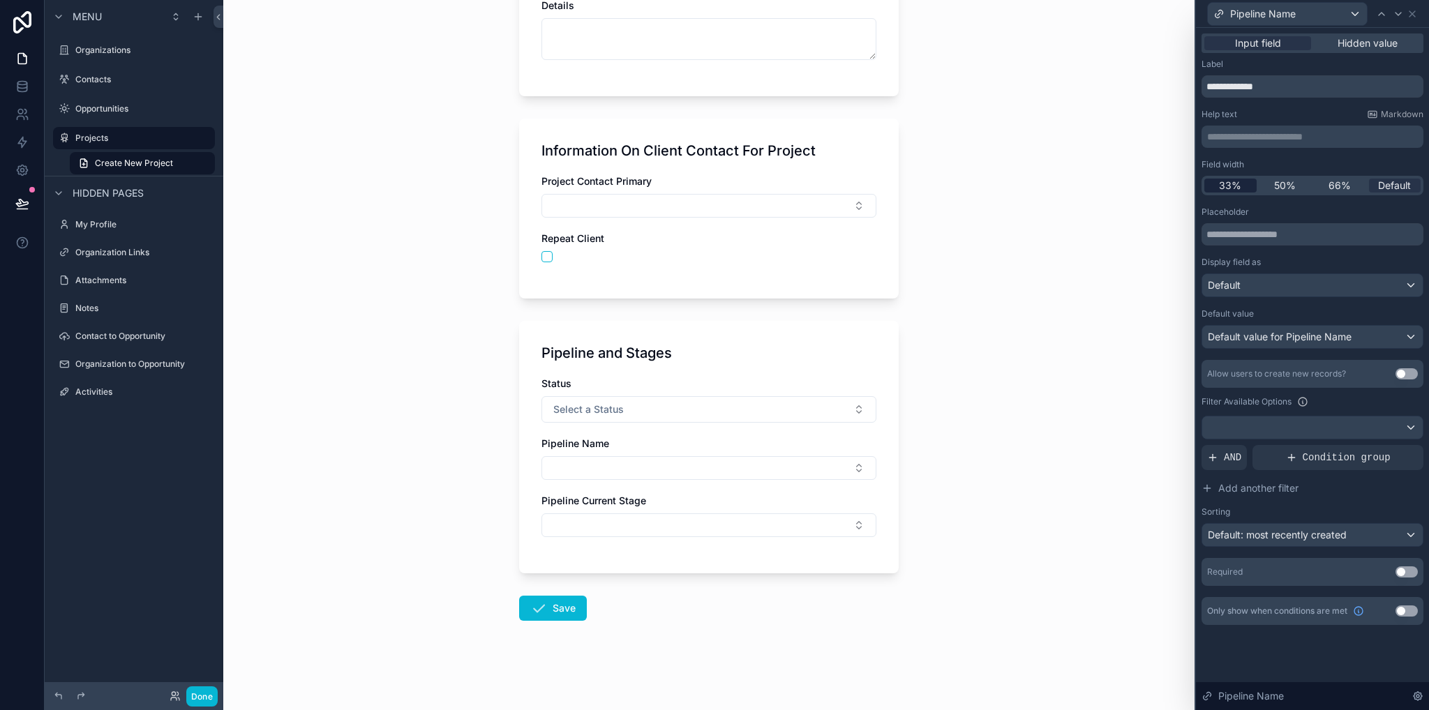
scroll to position [0, 0]
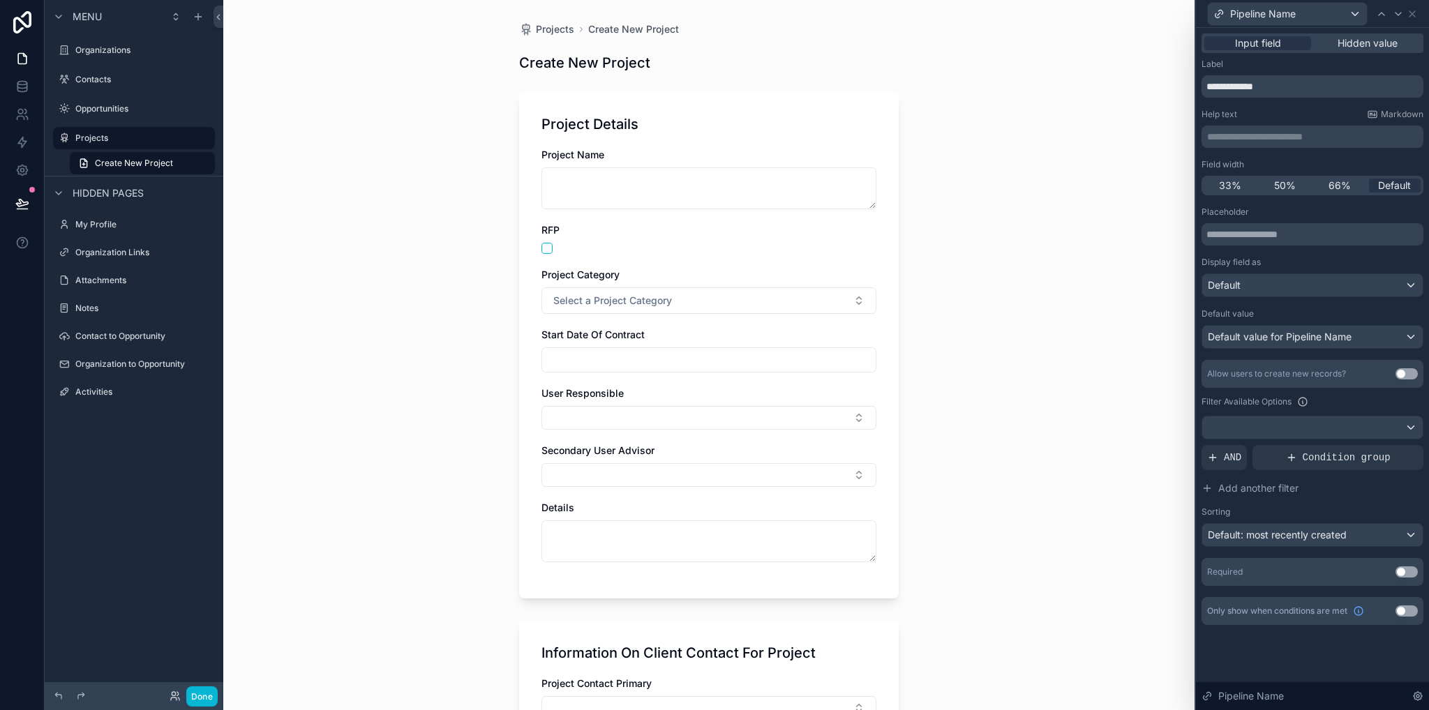
click at [1089, 416] on div "Projects Create New Project Create New Project Project Details Project Name RFP…" at bounding box center [708, 355] width 971 height 710
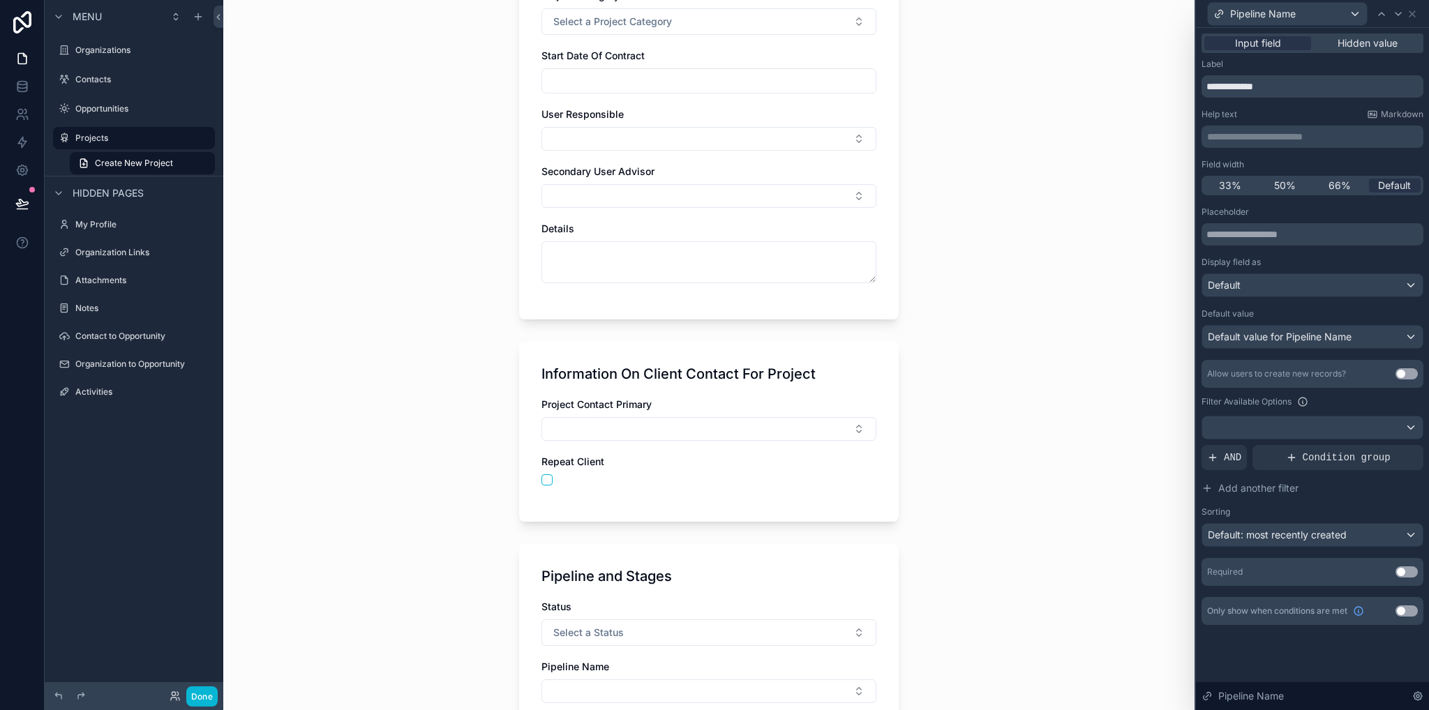
scroll to position [500, 0]
